Goal: Information Seeking & Learning: Learn about a topic

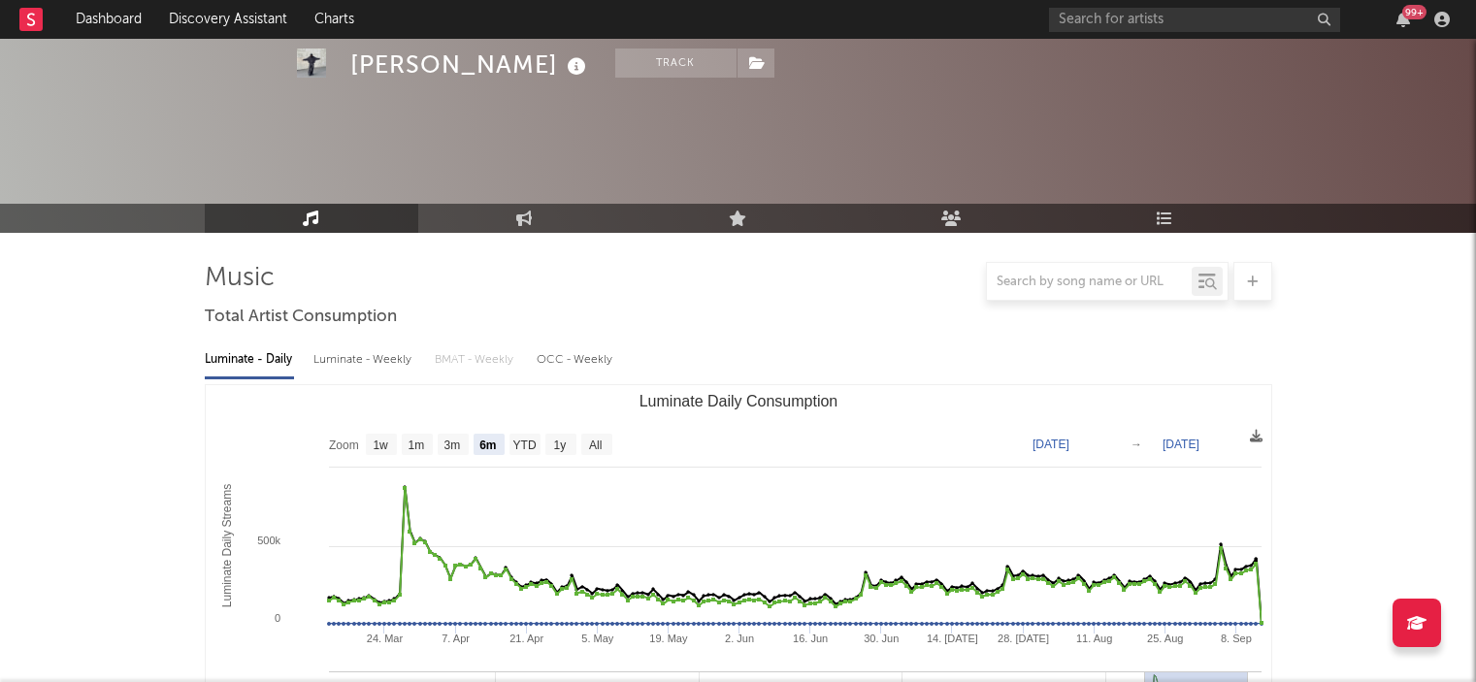
select select "6m"
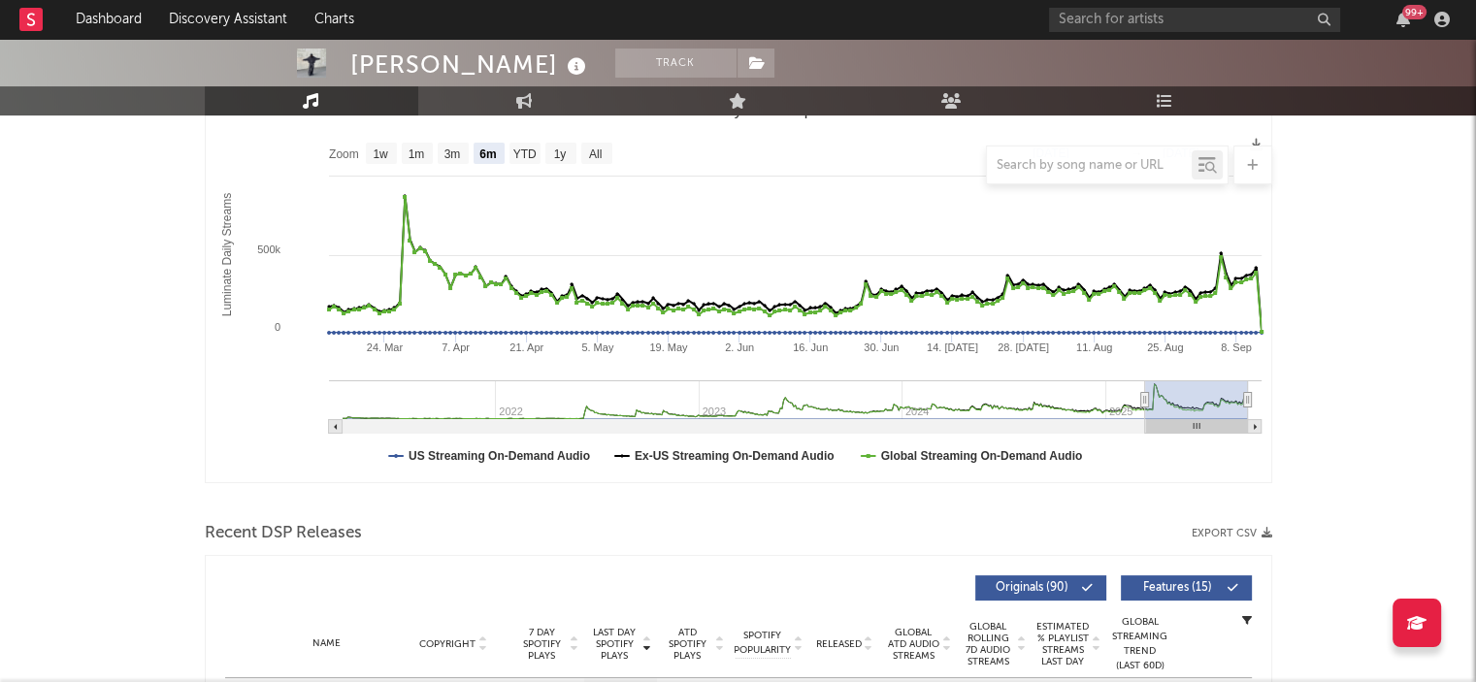
scroll to position [140, 0]
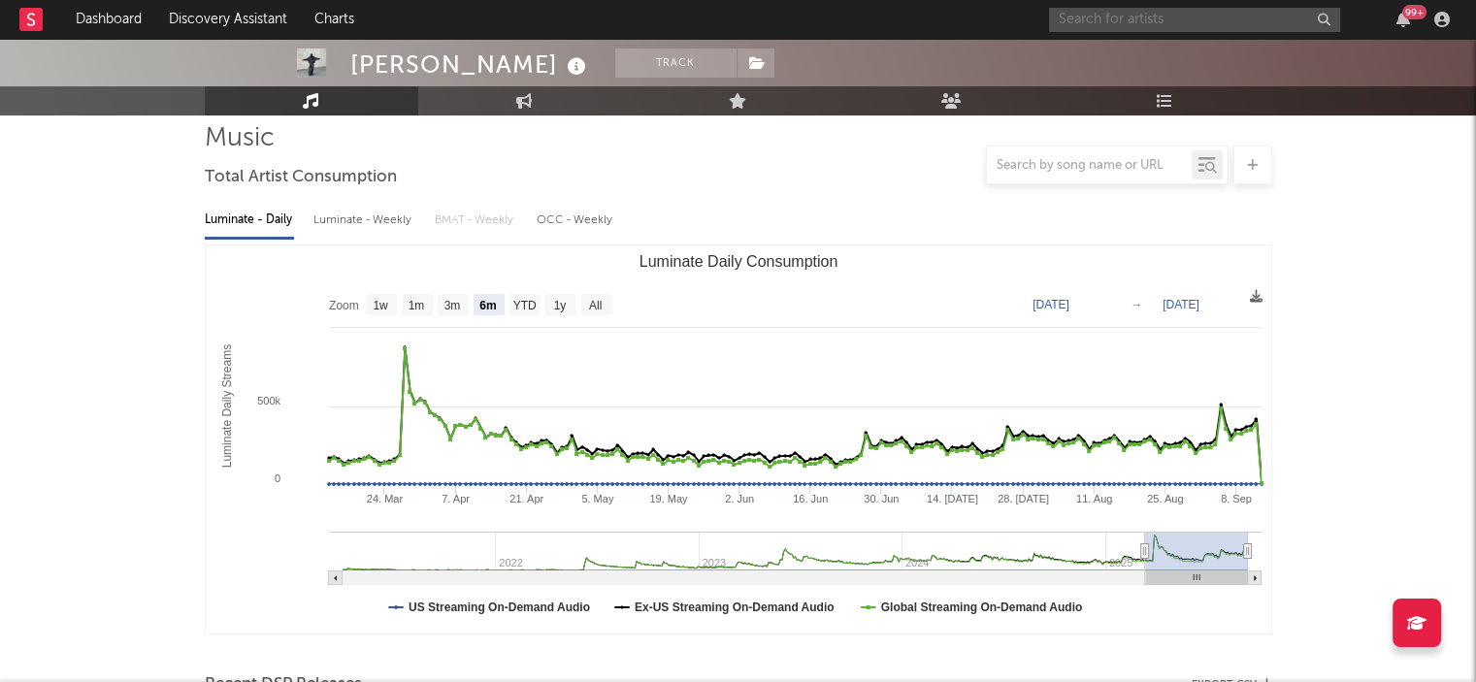
click at [1131, 14] on input "text" at bounding box center [1194, 20] width 291 height 24
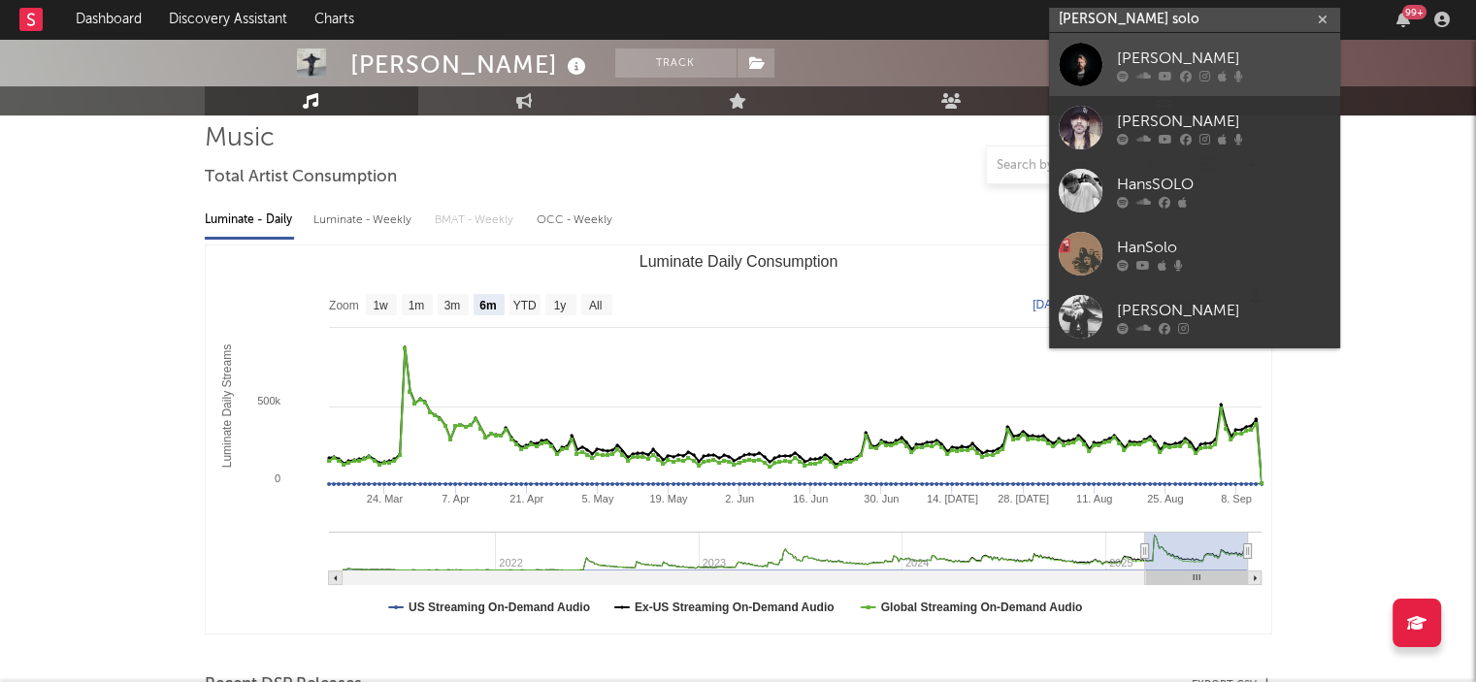
type input "[PERSON_NAME] solo"
click at [1138, 61] on div "[PERSON_NAME]" at bounding box center [1223, 58] width 213 height 23
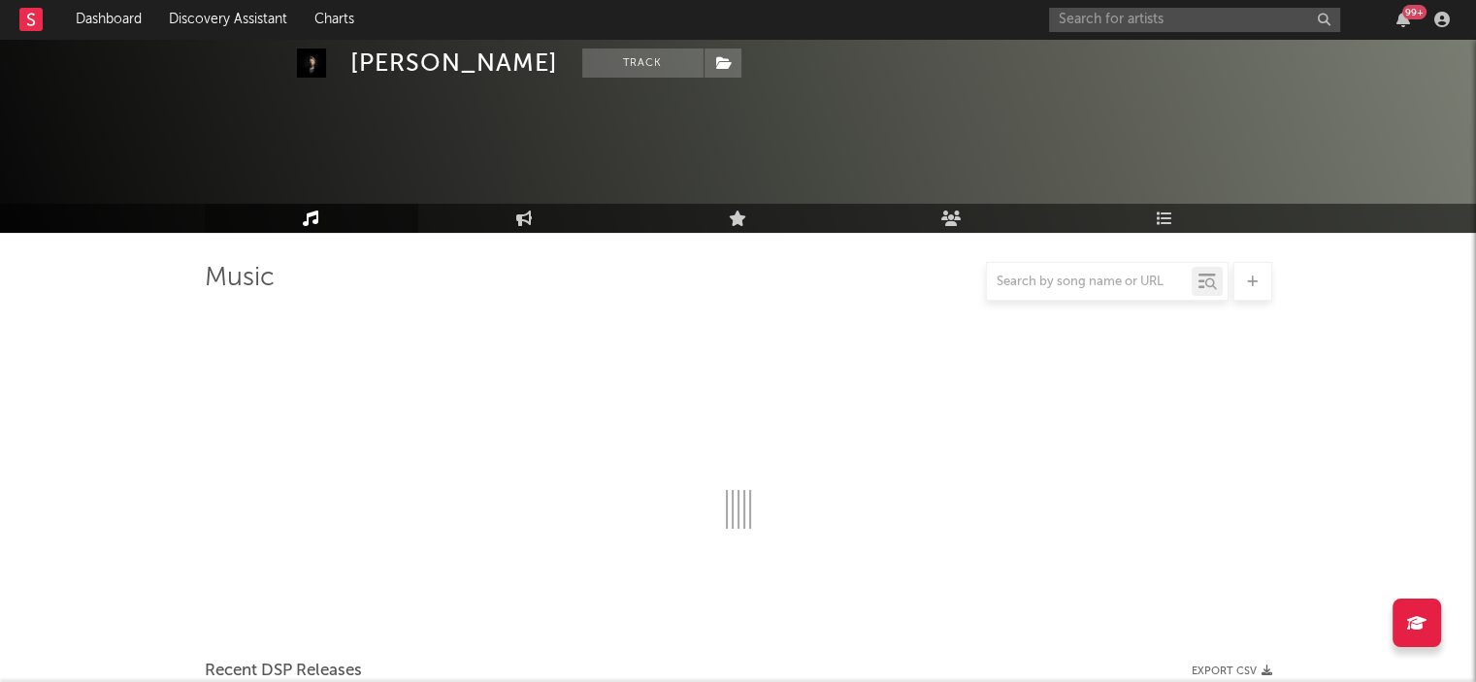
scroll to position [734, 0]
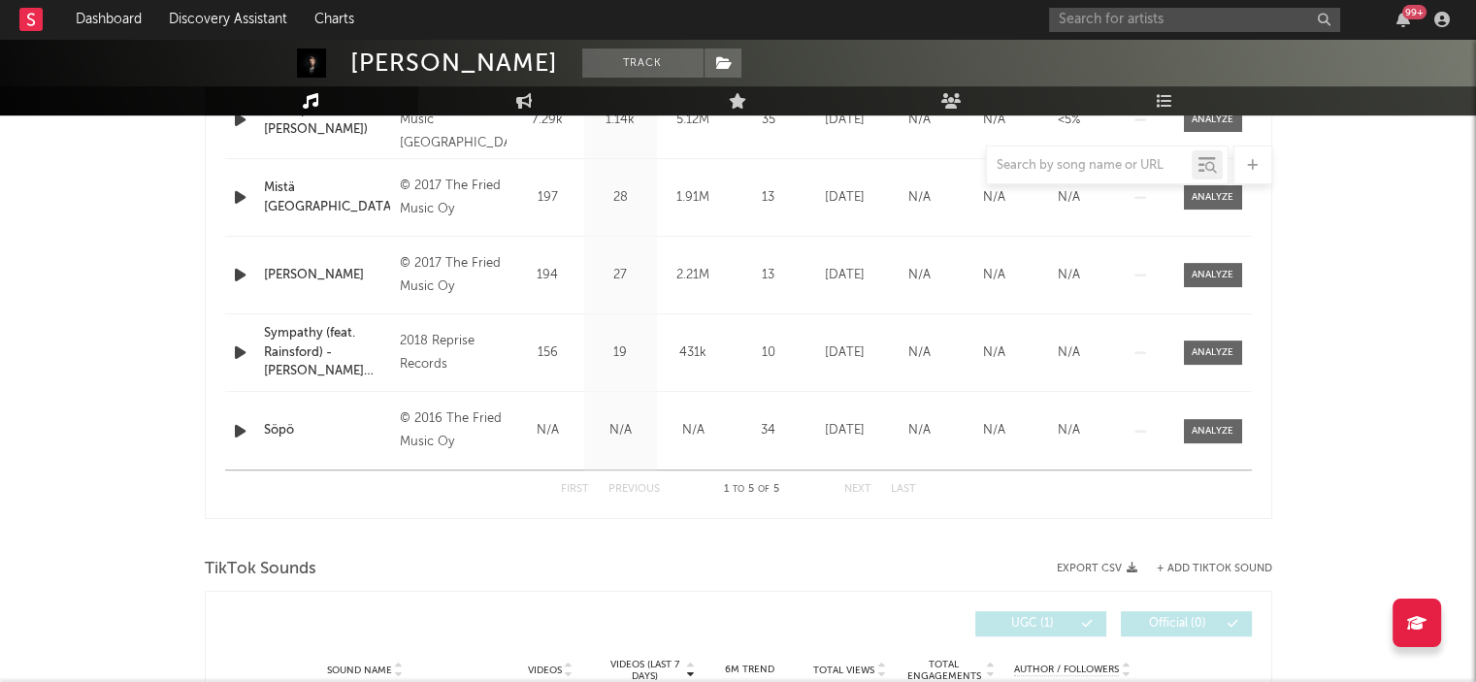
select select "1w"
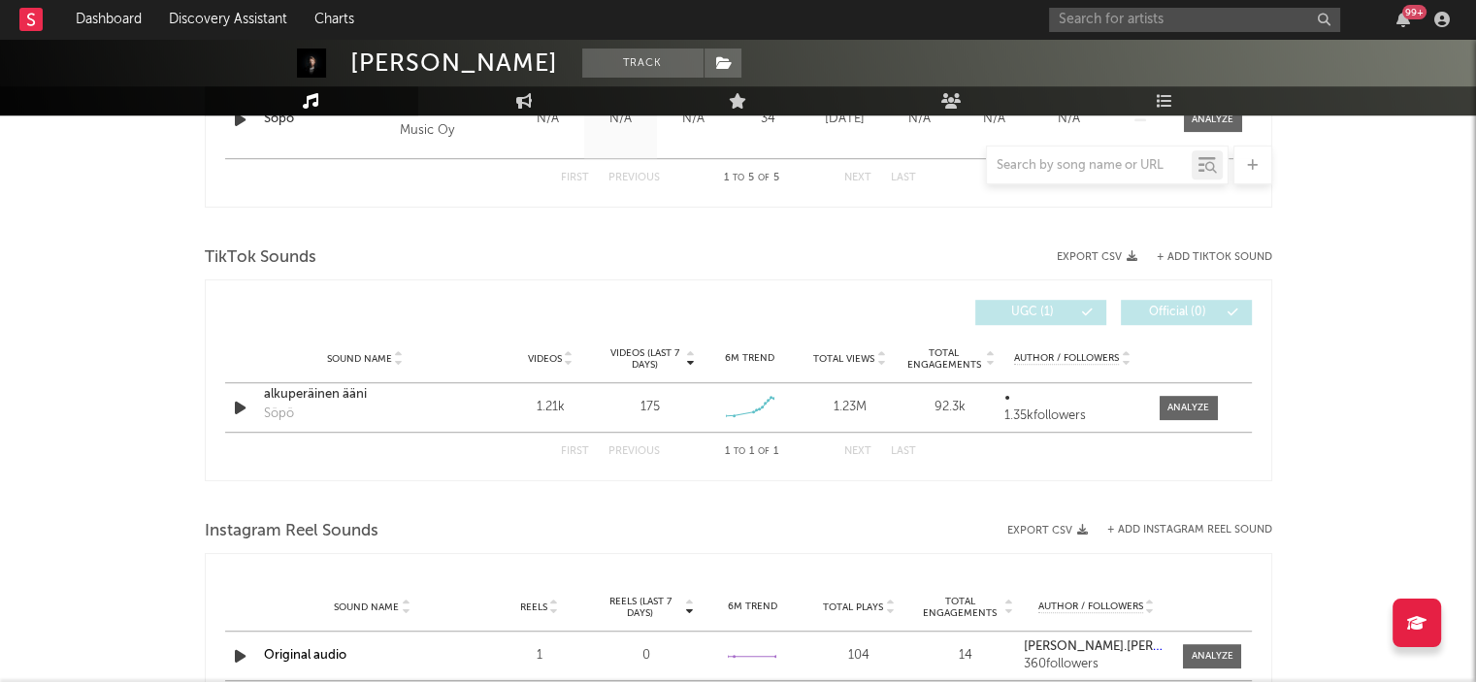
scroll to position [1220, 0]
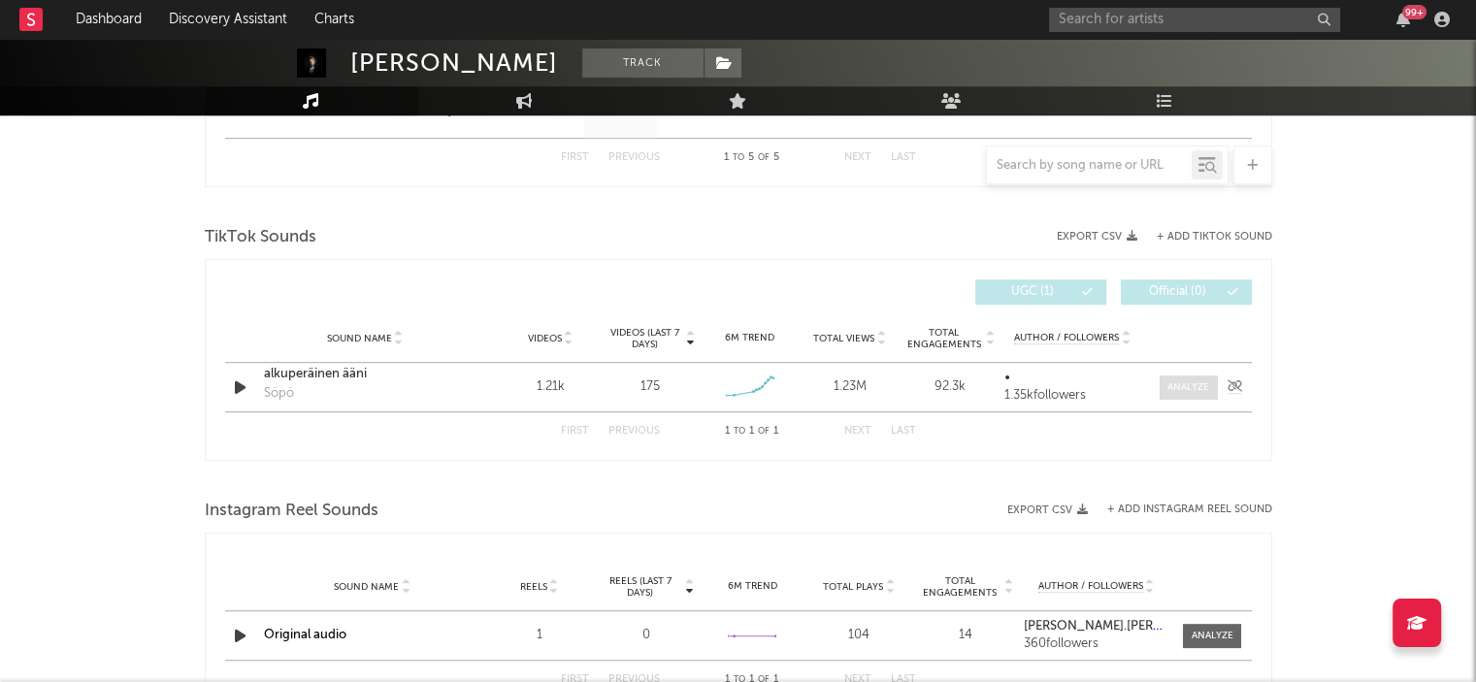
click at [1188, 380] on div at bounding box center [1188, 387] width 42 height 15
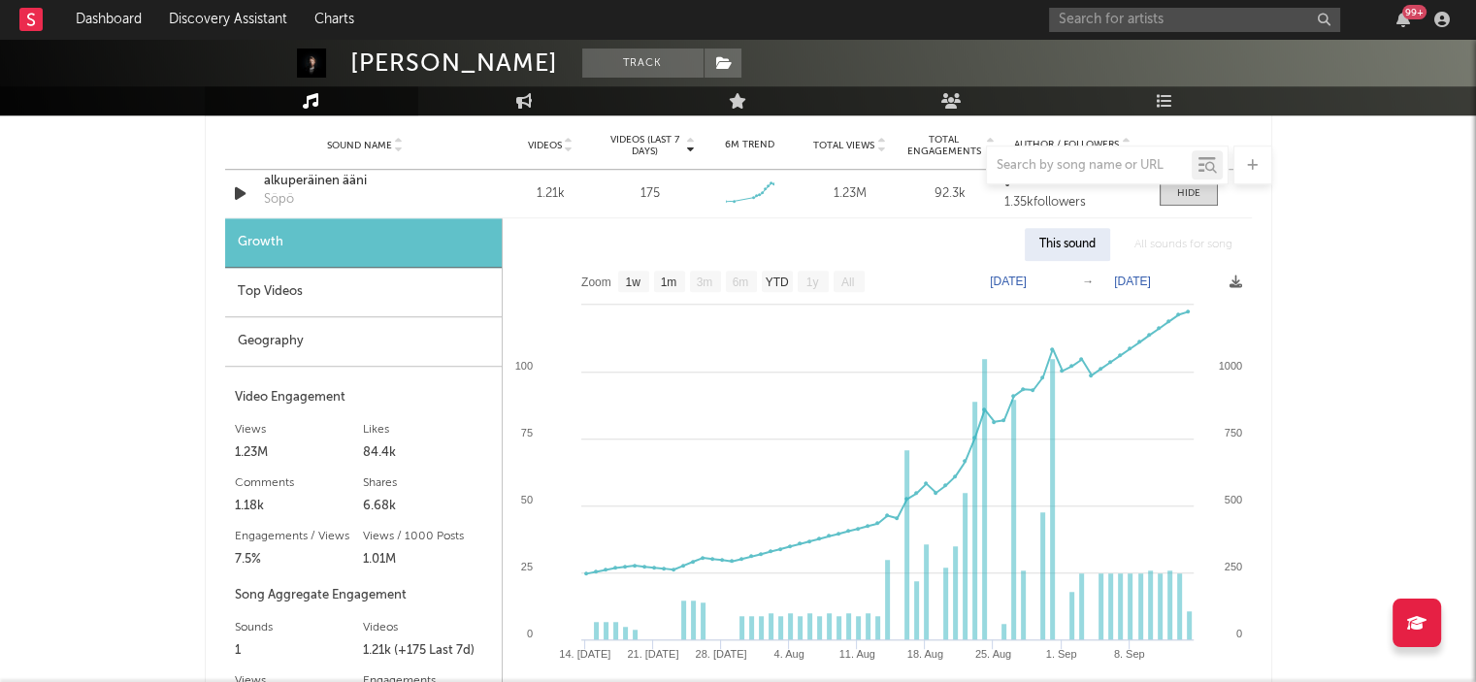
scroll to position [1414, 0]
click at [670, 280] on text "1m" at bounding box center [668, 282] width 16 height 14
select select "1m"
type input "[DATE]"
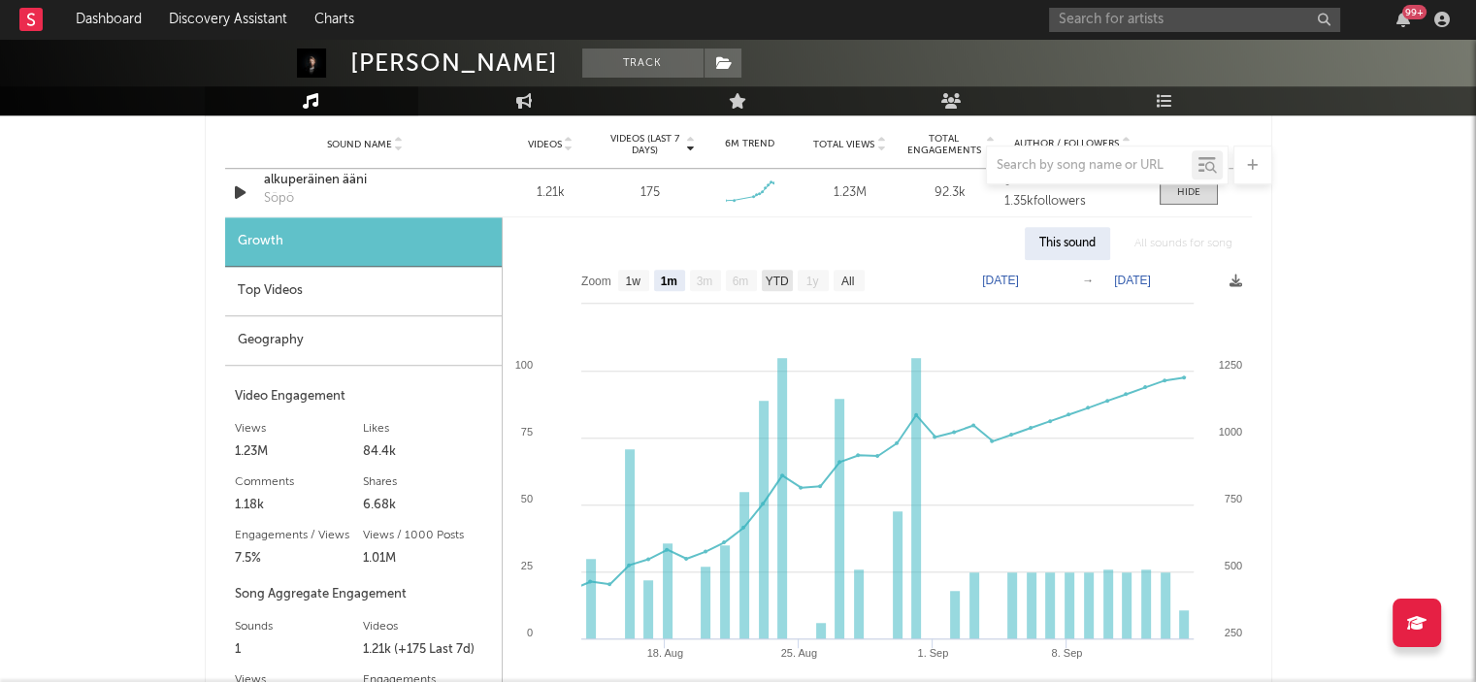
click at [776, 282] on text "YTD" at bounding box center [776, 282] width 23 height 14
select select "YTD"
type input "[DATE]"
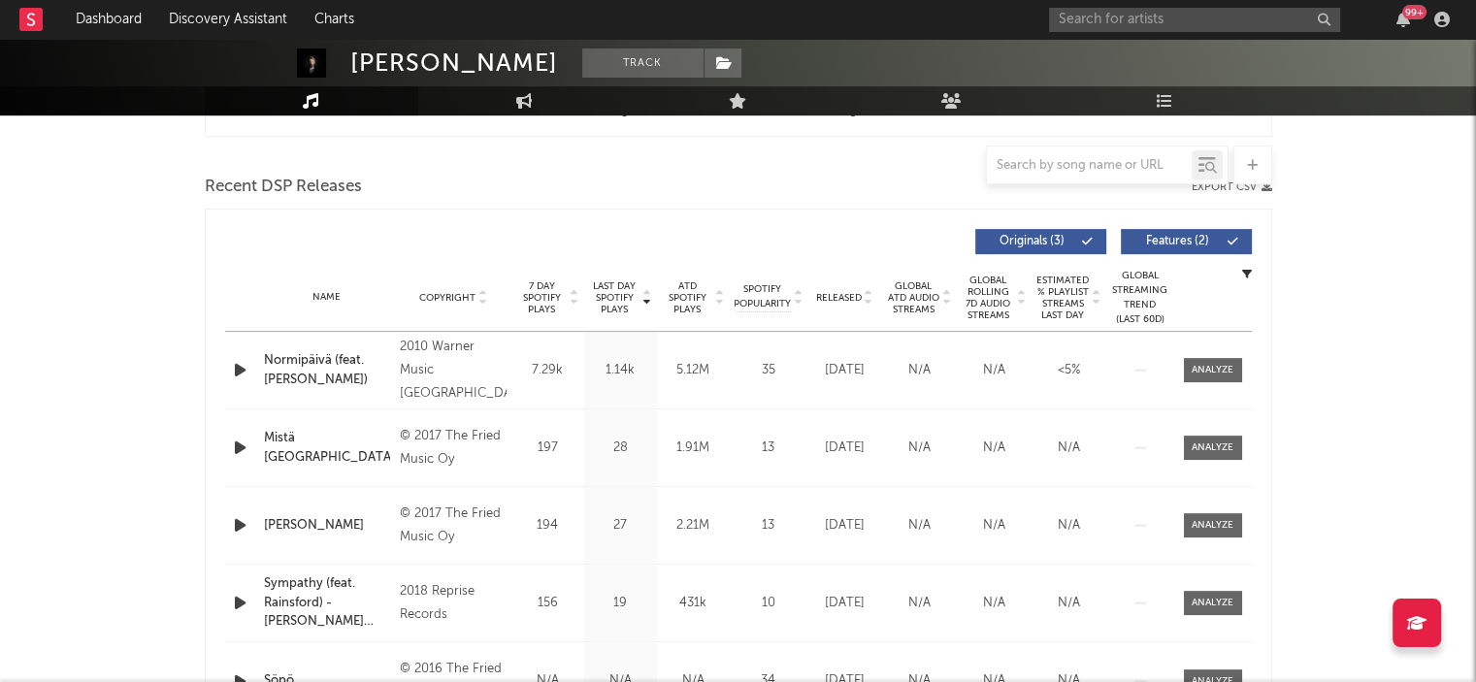
scroll to position [152, 0]
